Goal: Task Accomplishment & Management: Use online tool/utility

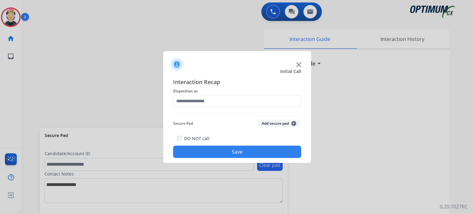
click at [296, 63] on img at bounding box center [298, 64] width 5 height 5
click at [297, 63] on img at bounding box center [298, 64] width 5 height 5
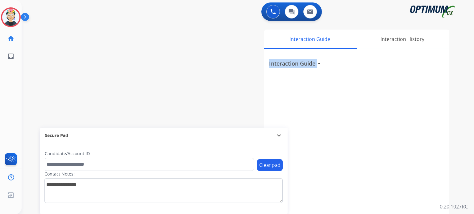
click at [297, 63] on h3 "Interaction Guide" at bounding box center [292, 63] width 46 height 9
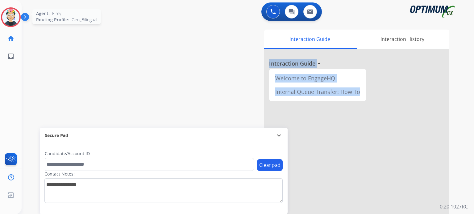
click at [11, 16] on img at bounding box center [10, 17] width 17 height 17
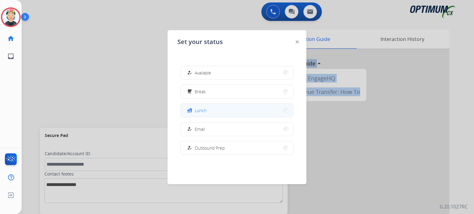
click at [206, 112] on span "Lunch" at bounding box center [201, 110] width 12 height 6
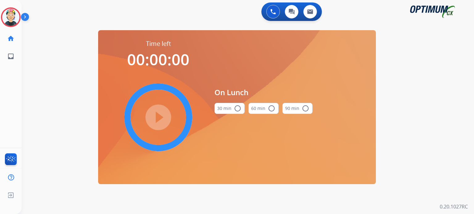
click at [239, 105] on mat-icon "radio_button_unchecked" at bounding box center [237, 108] width 7 height 7
click at [162, 118] on mat-icon "play_circle_filled" at bounding box center [157, 117] width 7 height 7
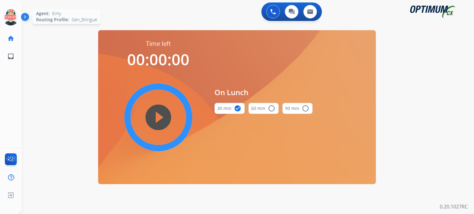
click at [14, 14] on icon at bounding box center [11, 17] width 20 height 20
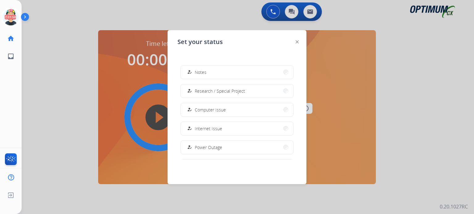
scroll to position [154, 0]
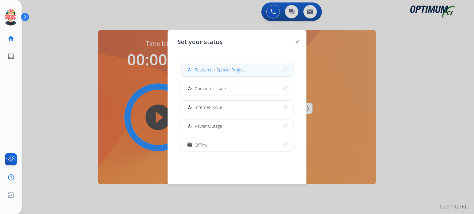
click at [239, 69] on span "Research / Special Project" at bounding box center [220, 70] width 50 height 6
